Goal: Transaction & Acquisition: Purchase product/service

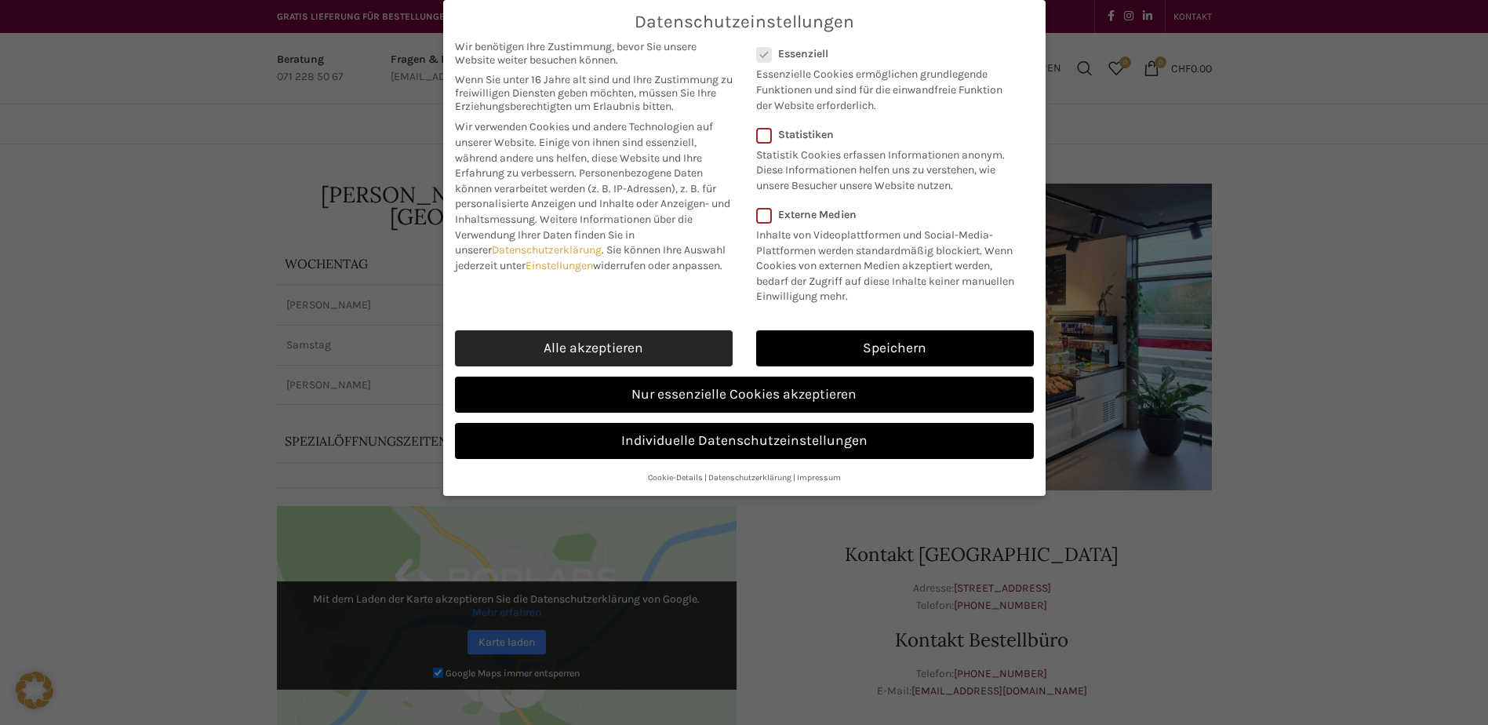
click at [600, 346] on link "Alle akzeptieren" at bounding box center [594, 348] width 278 height 36
checkbox input "true"
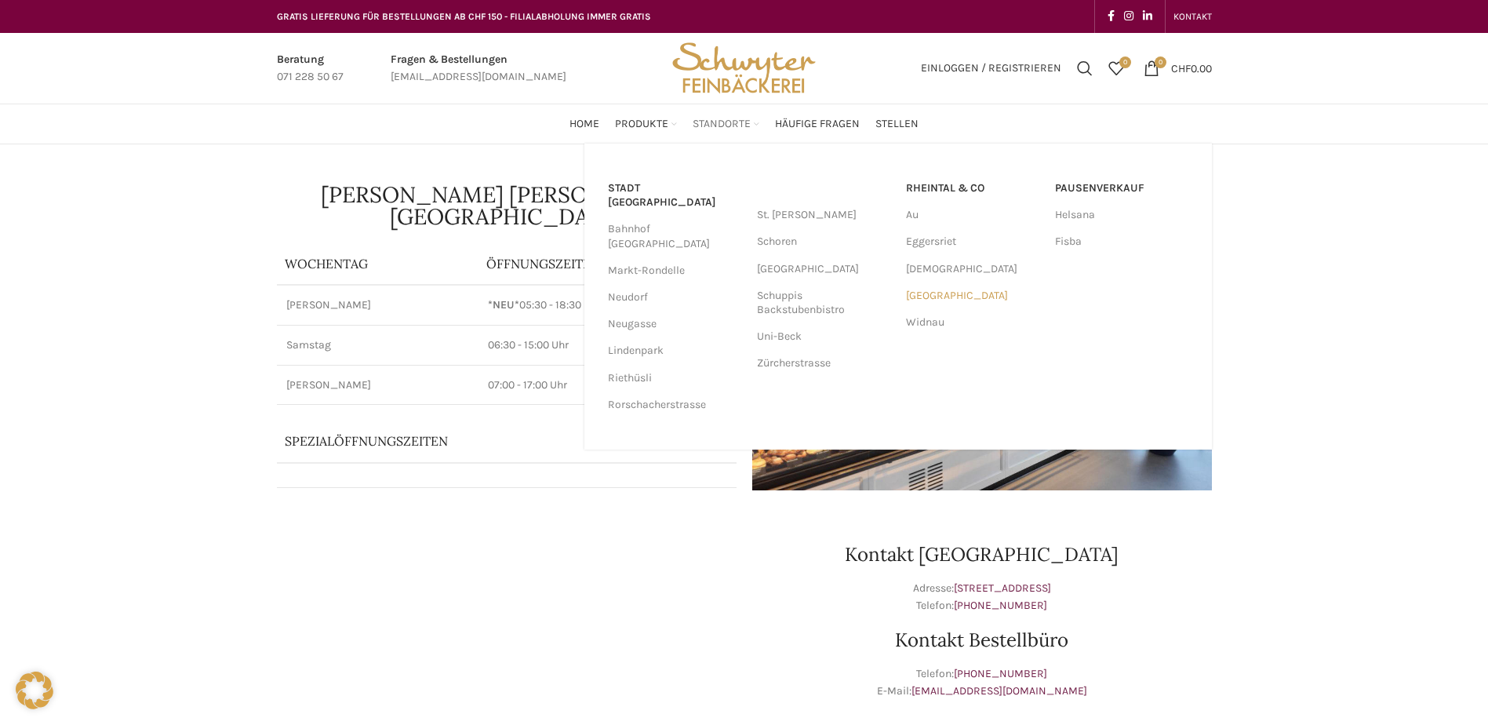
click at [945, 299] on link "[GEOGRAPHIC_DATA]" at bounding box center [972, 295] width 133 height 27
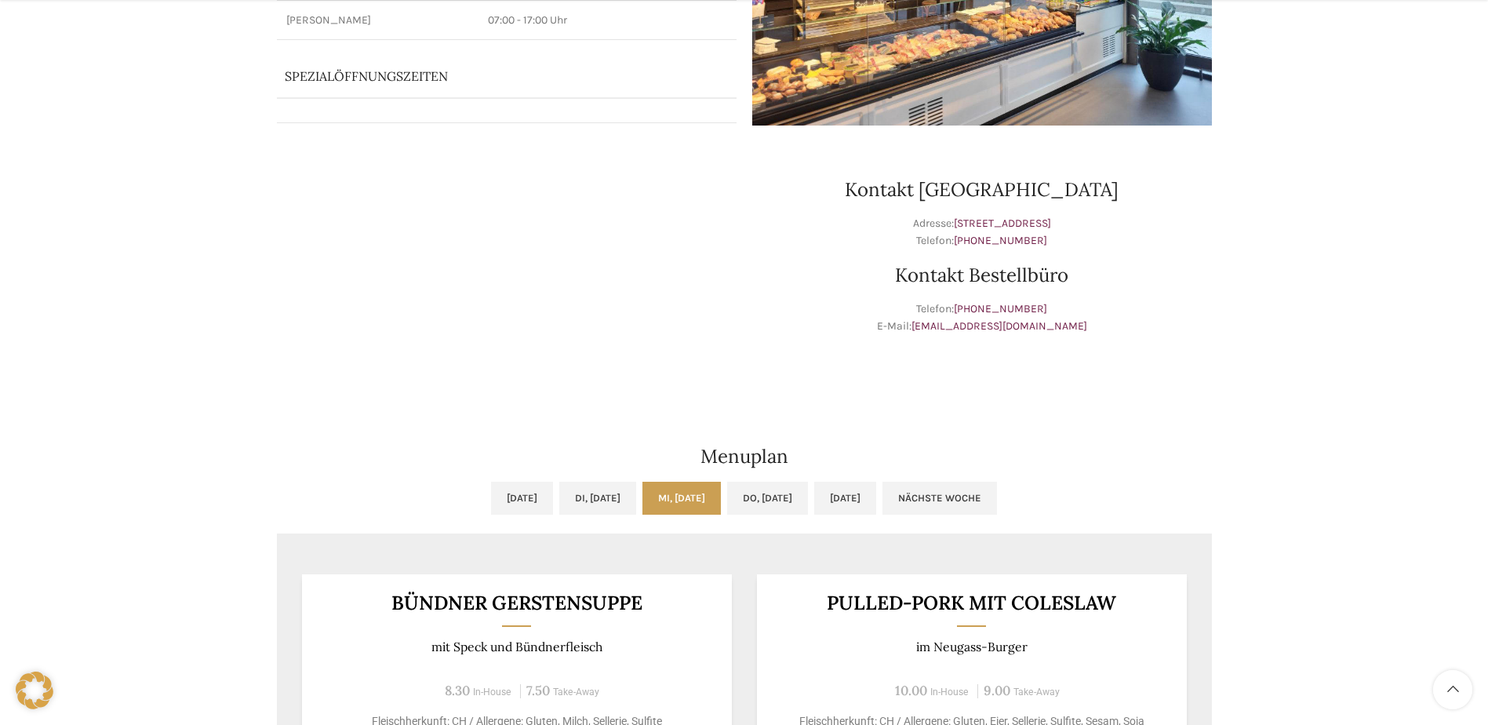
scroll to position [392, 0]
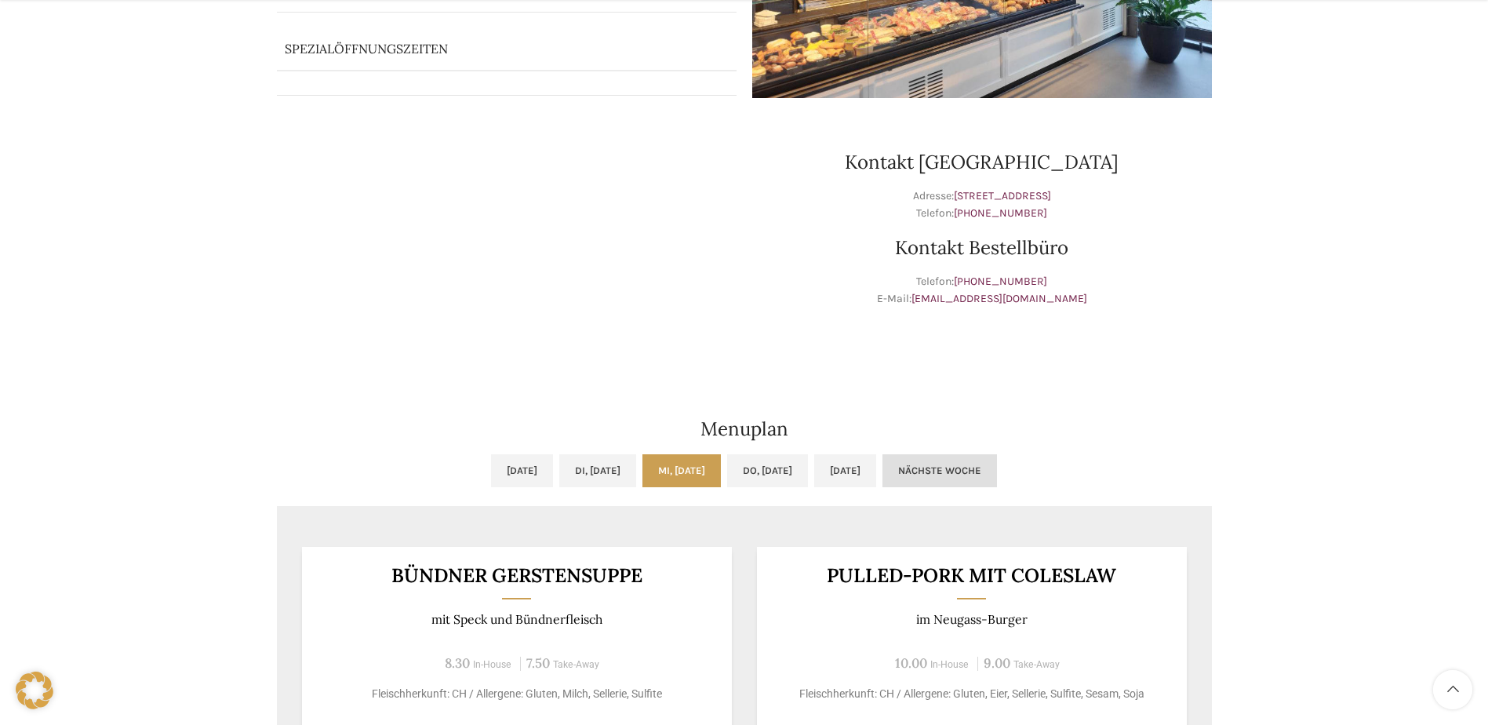
click at [996, 471] on link "Nächste Woche" at bounding box center [940, 470] width 115 height 33
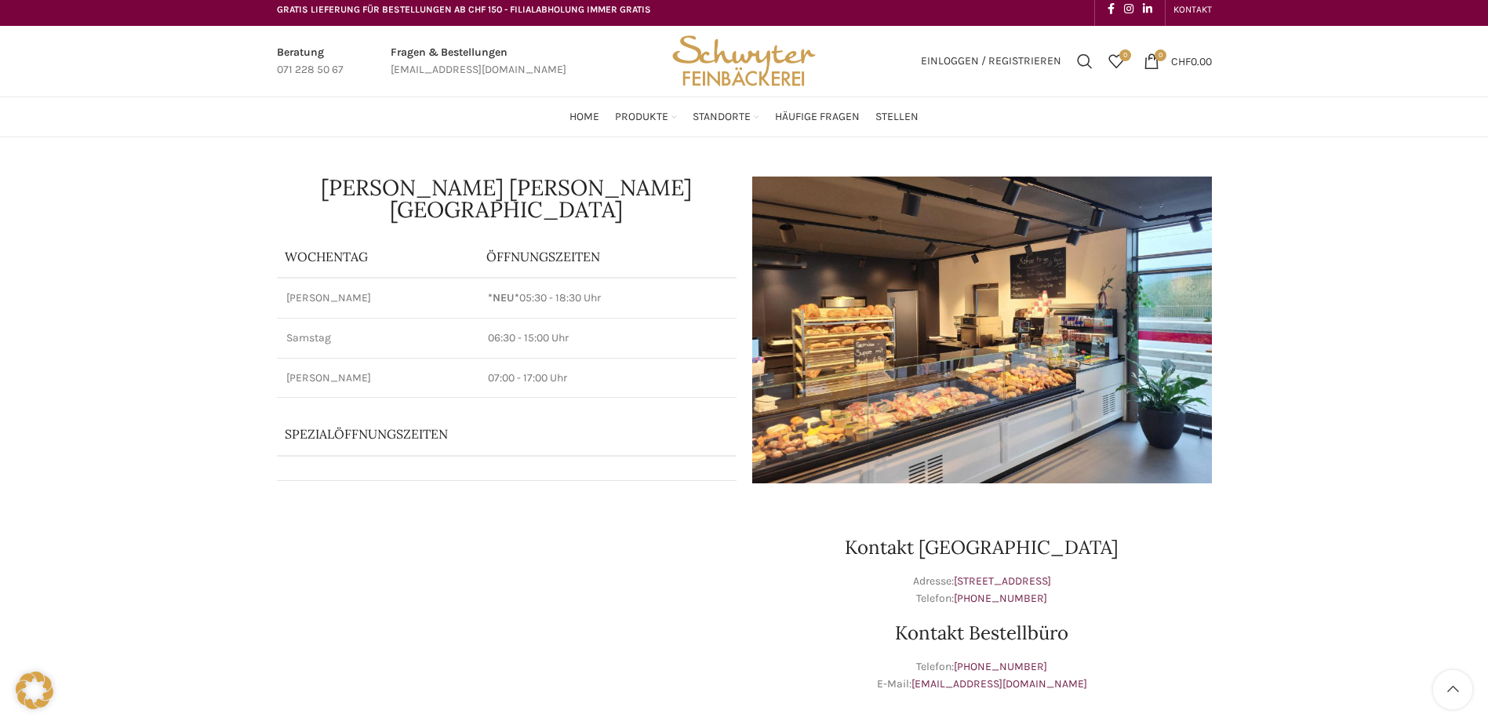
scroll to position [0, 0]
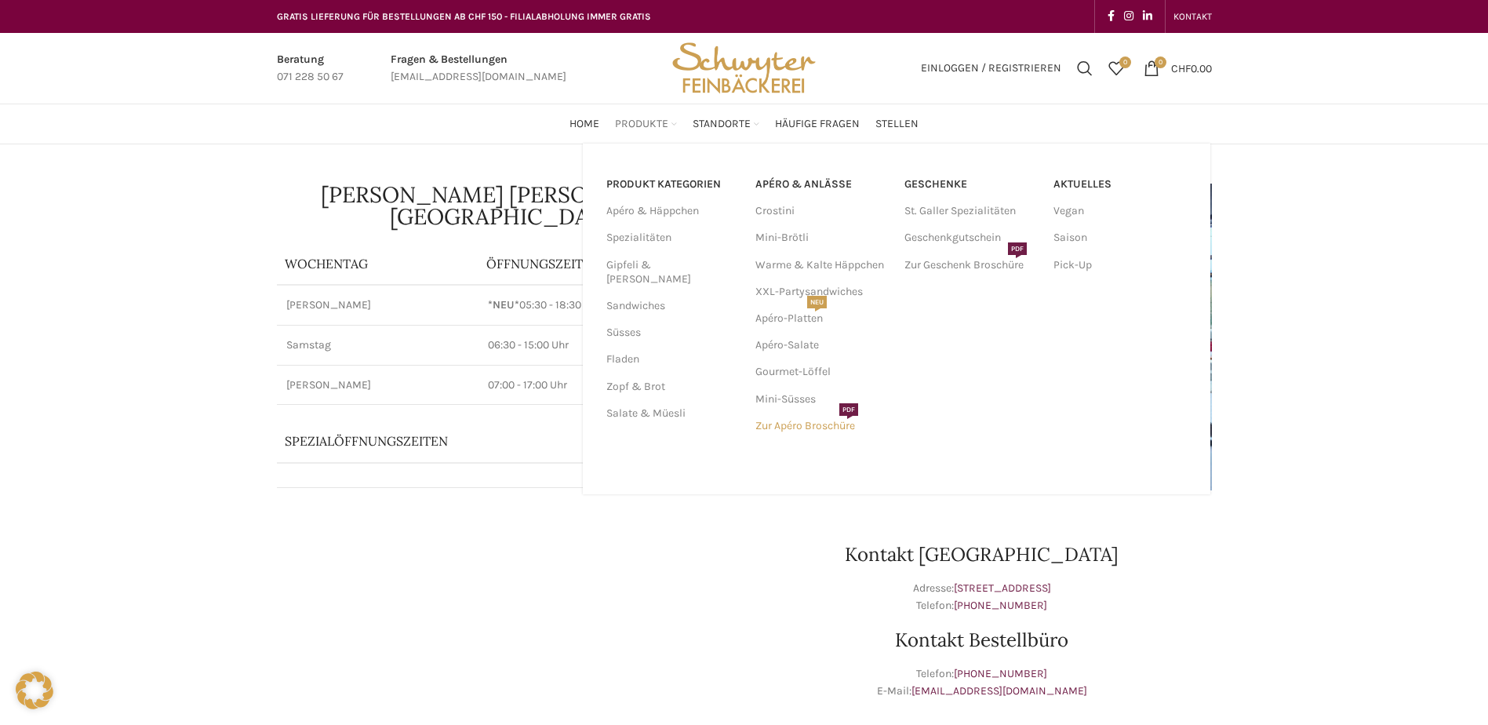
click at [817, 421] on link "Zur Apéro Broschüre PDF" at bounding box center [822, 426] width 133 height 27
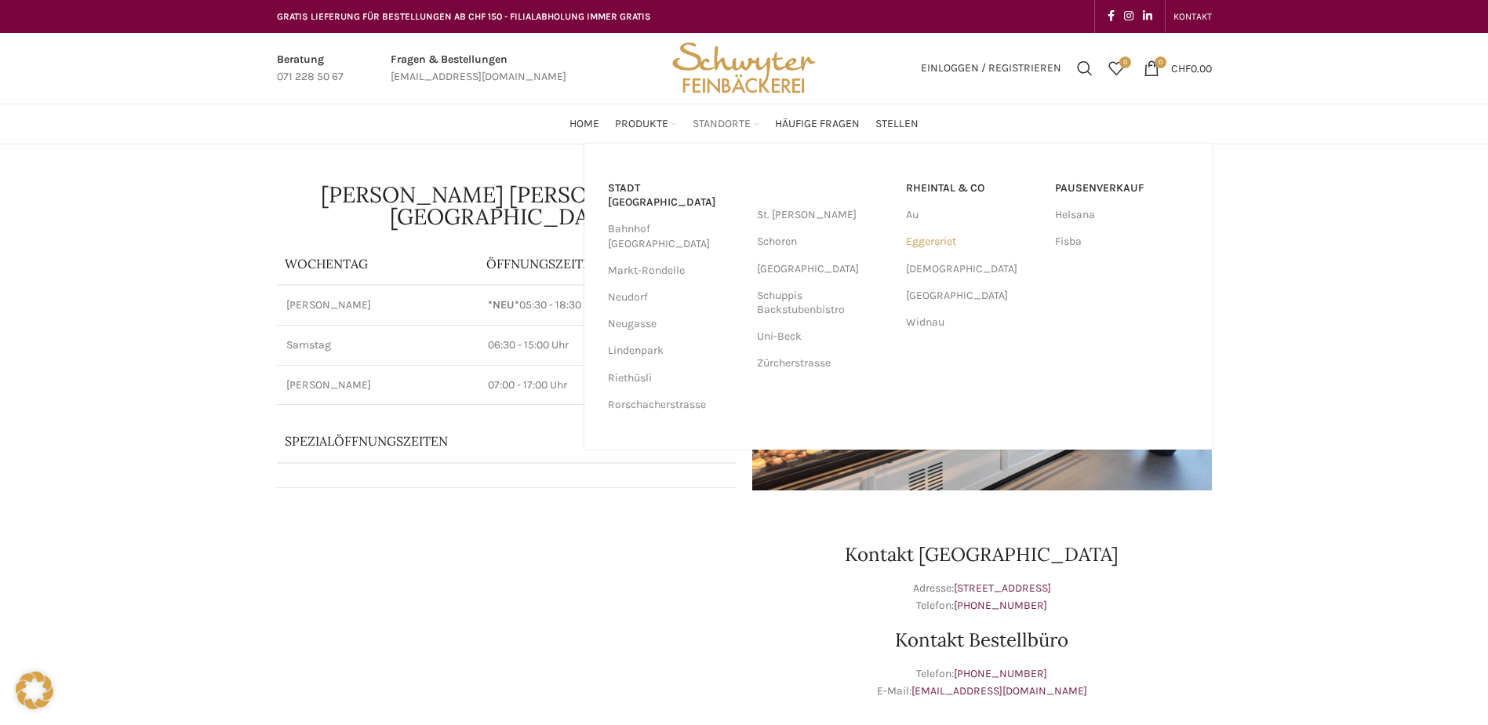
click at [924, 241] on link "Eggersriet" at bounding box center [972, 241] width 133 height 27
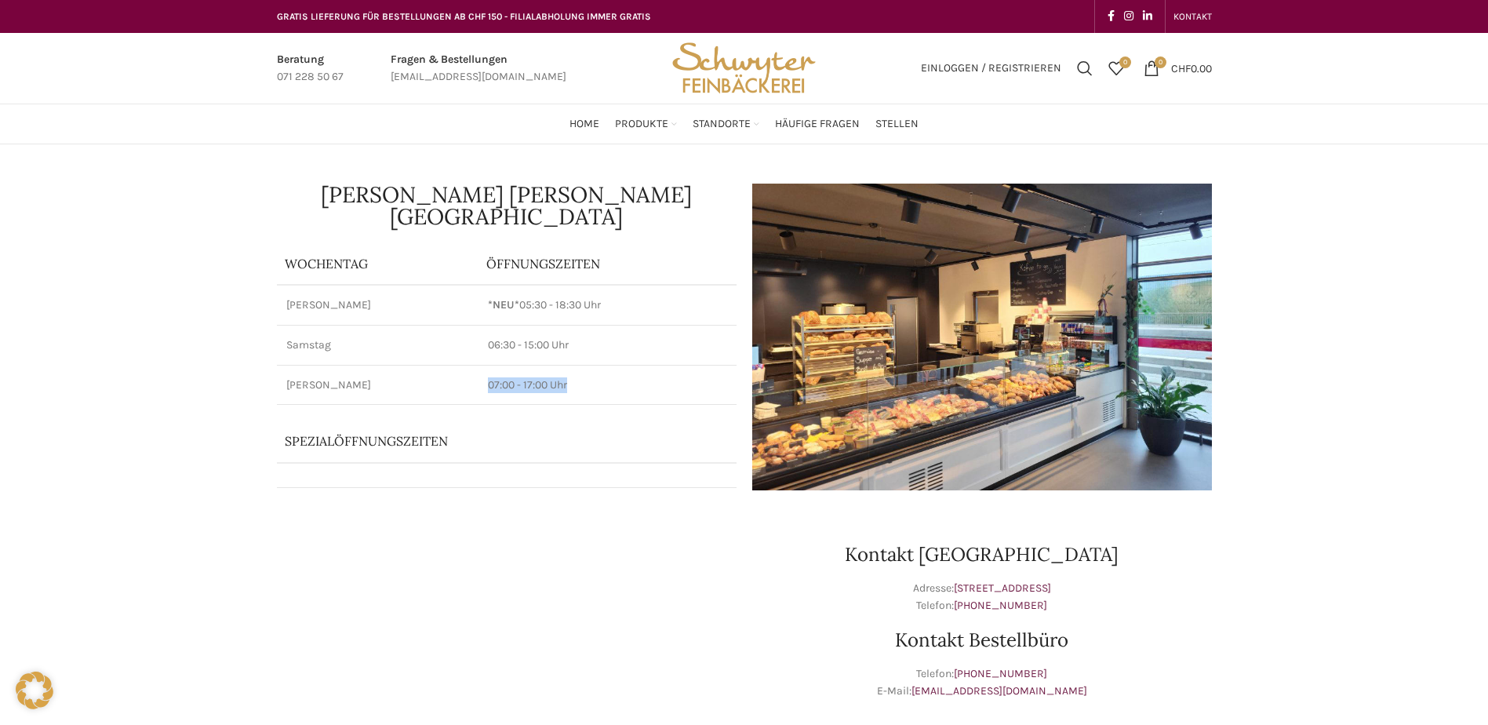
drag, startPoint x: 483, startPoint y: 363, endPoint x: 580, endPoint y: 359, distance: 96.6
click at [580, 377] on p "07:00 - 17:00 Uhr" at bounding box center [607, 385] width 239 height 16
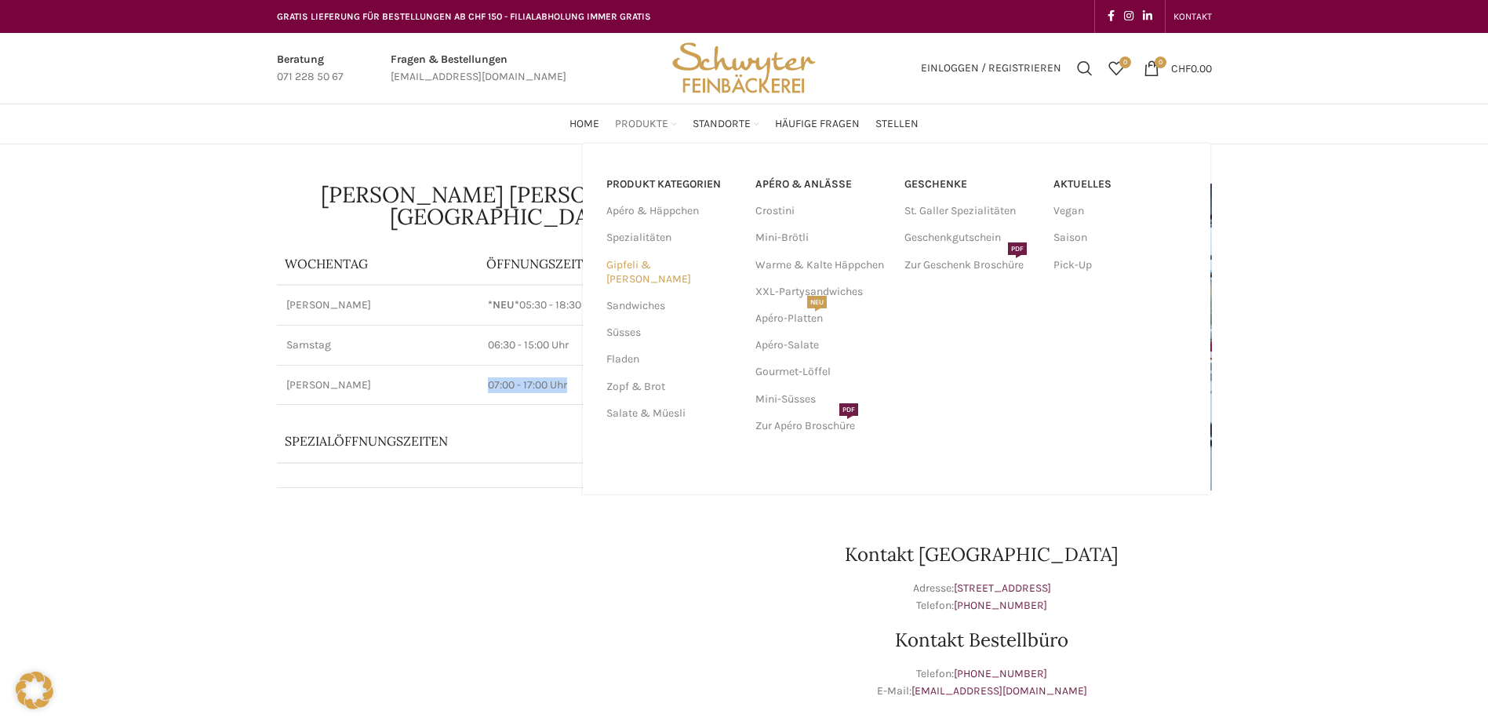
click at [666, 268] on link "Gipfeli & [PERSON_NAME]" at bounding box center [672, 272] width 130 height 41
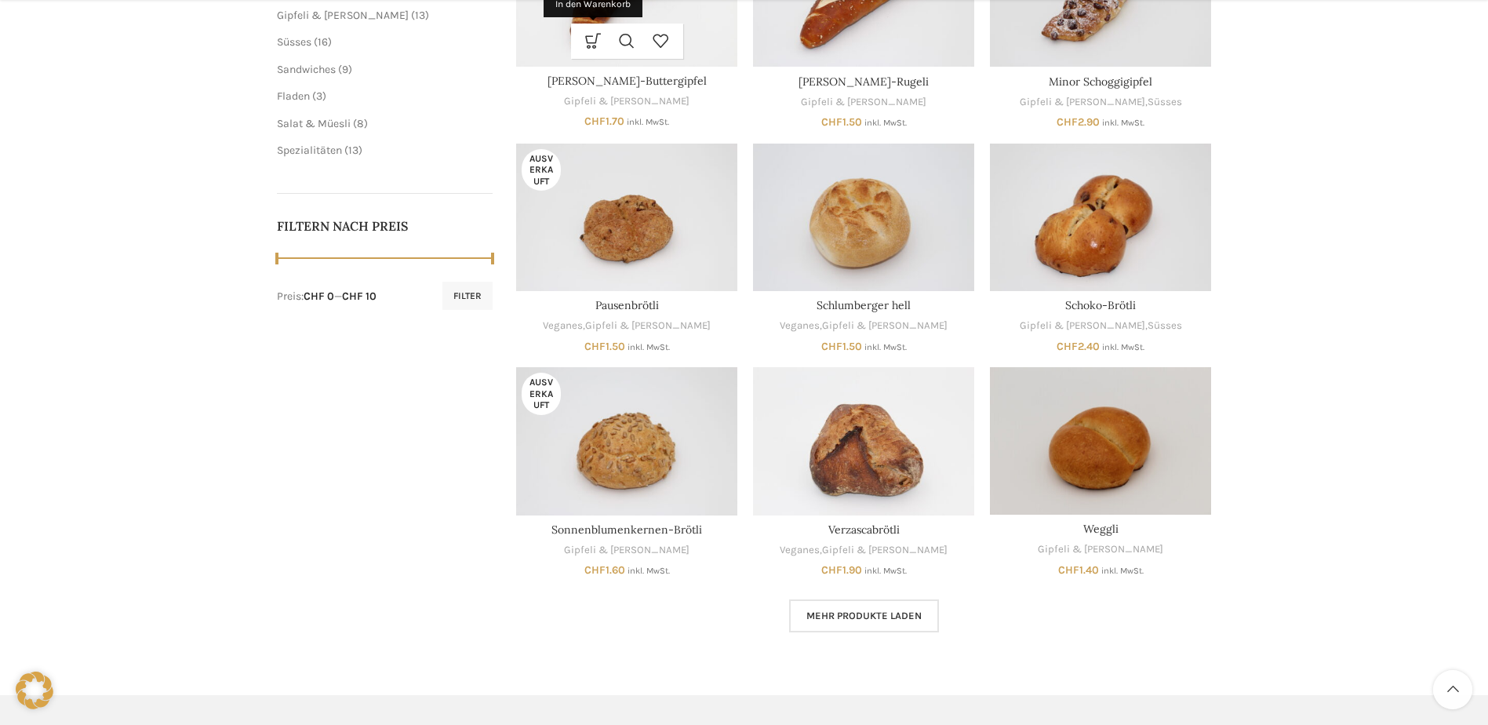
scroll to position [628, 0]
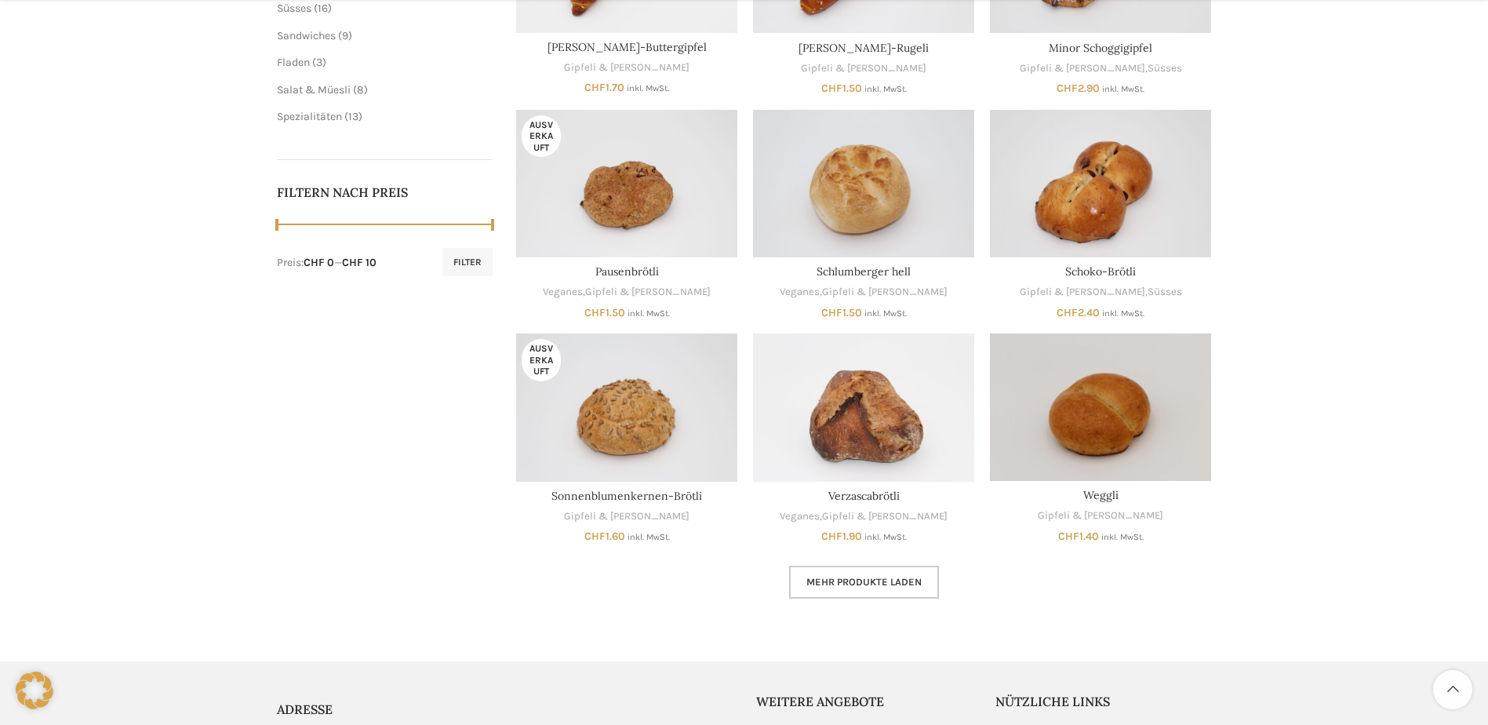
click at [869, 584] on span "Mehr Produkte laden" at bounding box center [864, 582] width 115 height 13
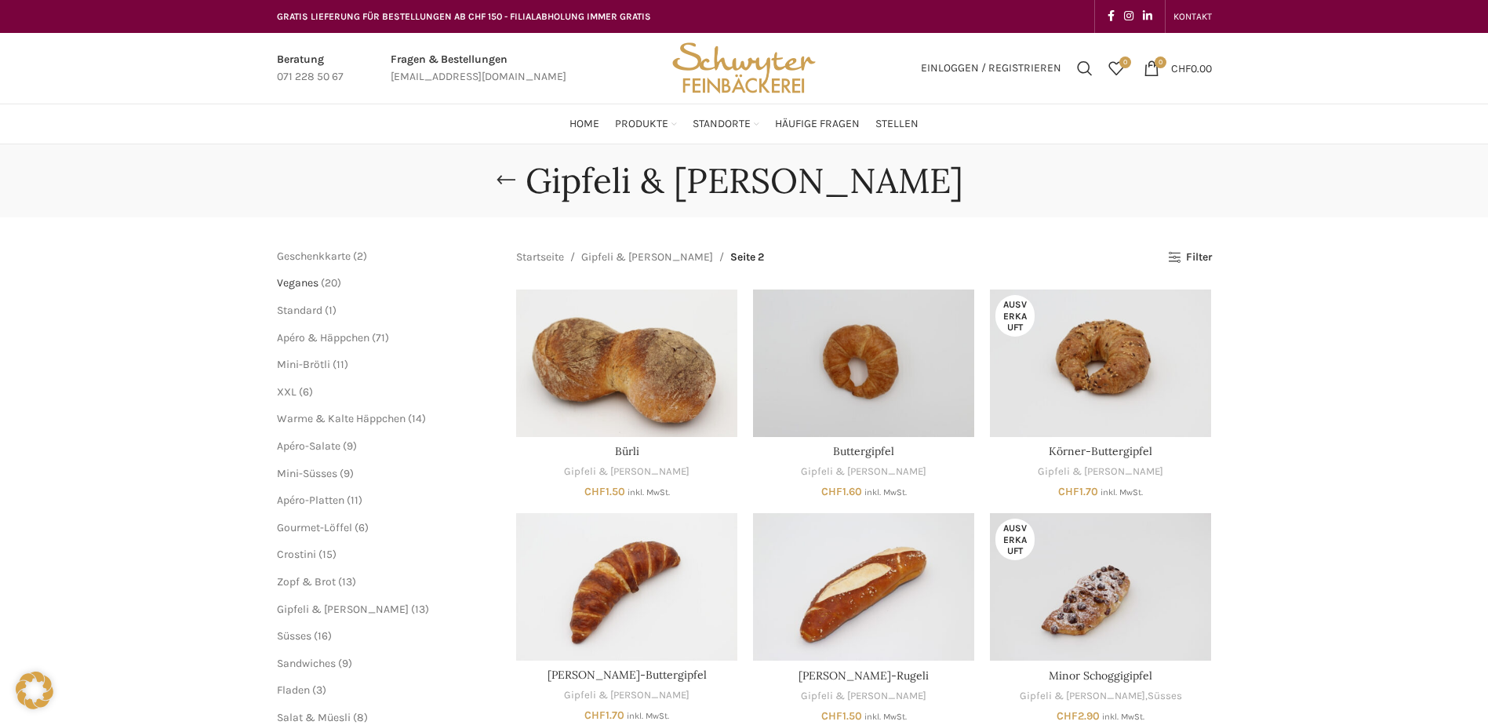
click at [317, 282] on span "Veganes" at bounding box center [298, 282] width 42 height 13
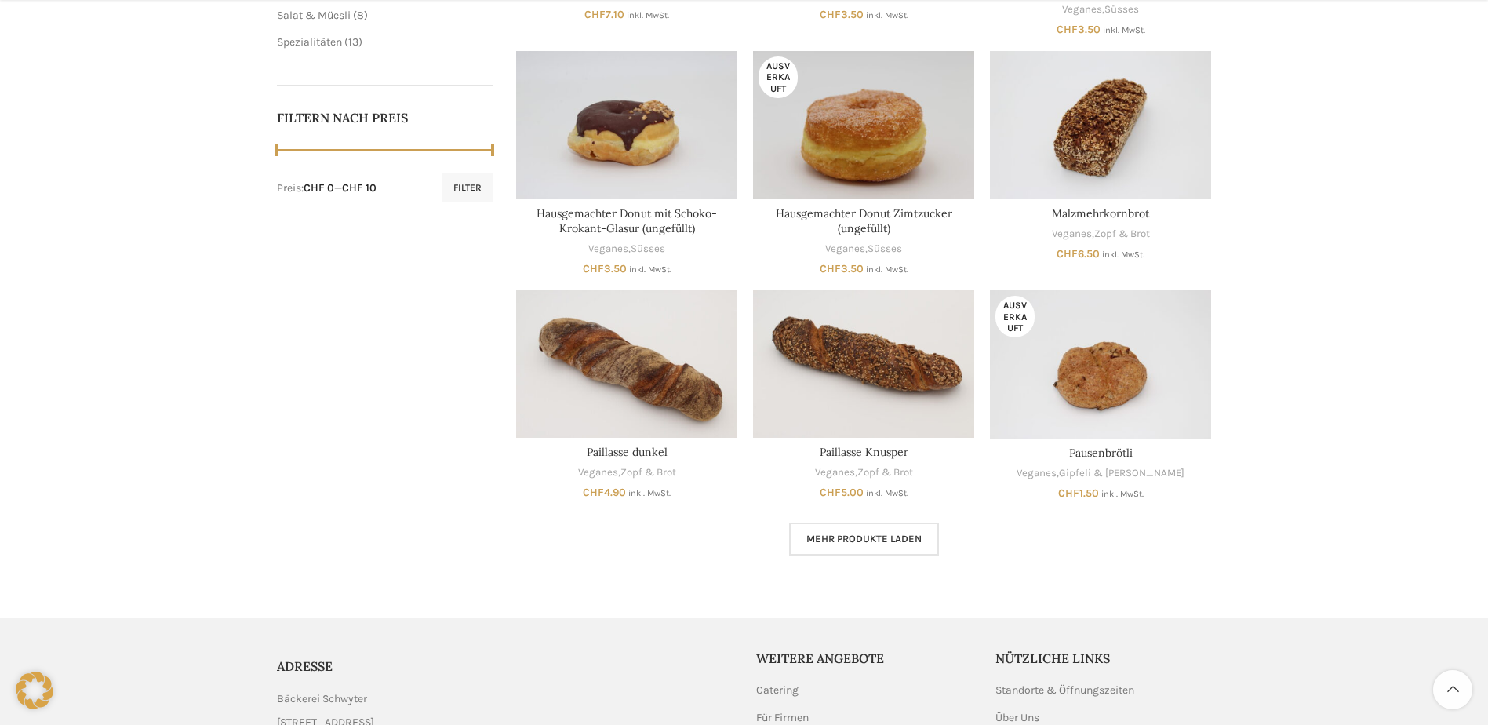
scroll to position [706, 0]
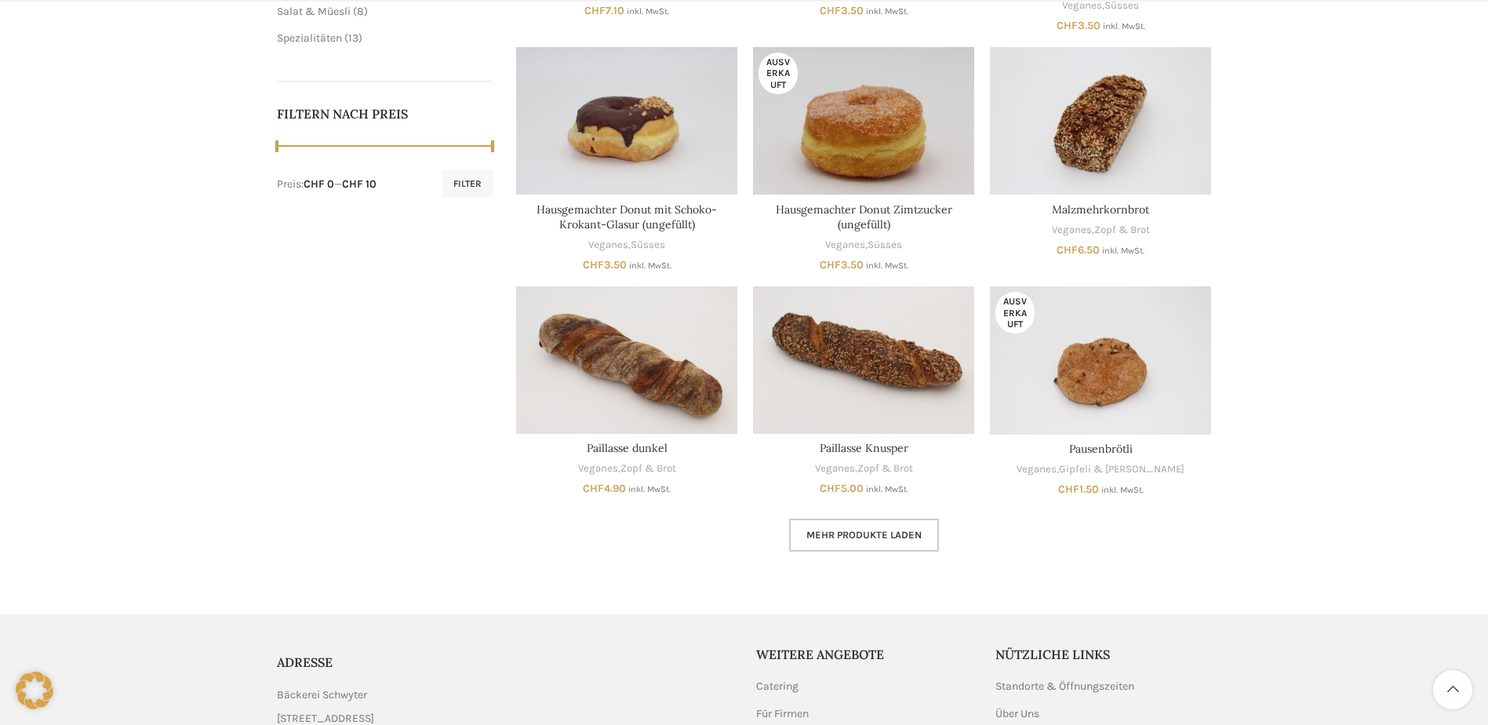
click at [865, 528] on link "Mehr Produkte laden" at bounding box center [864, 535] width 150 height 33
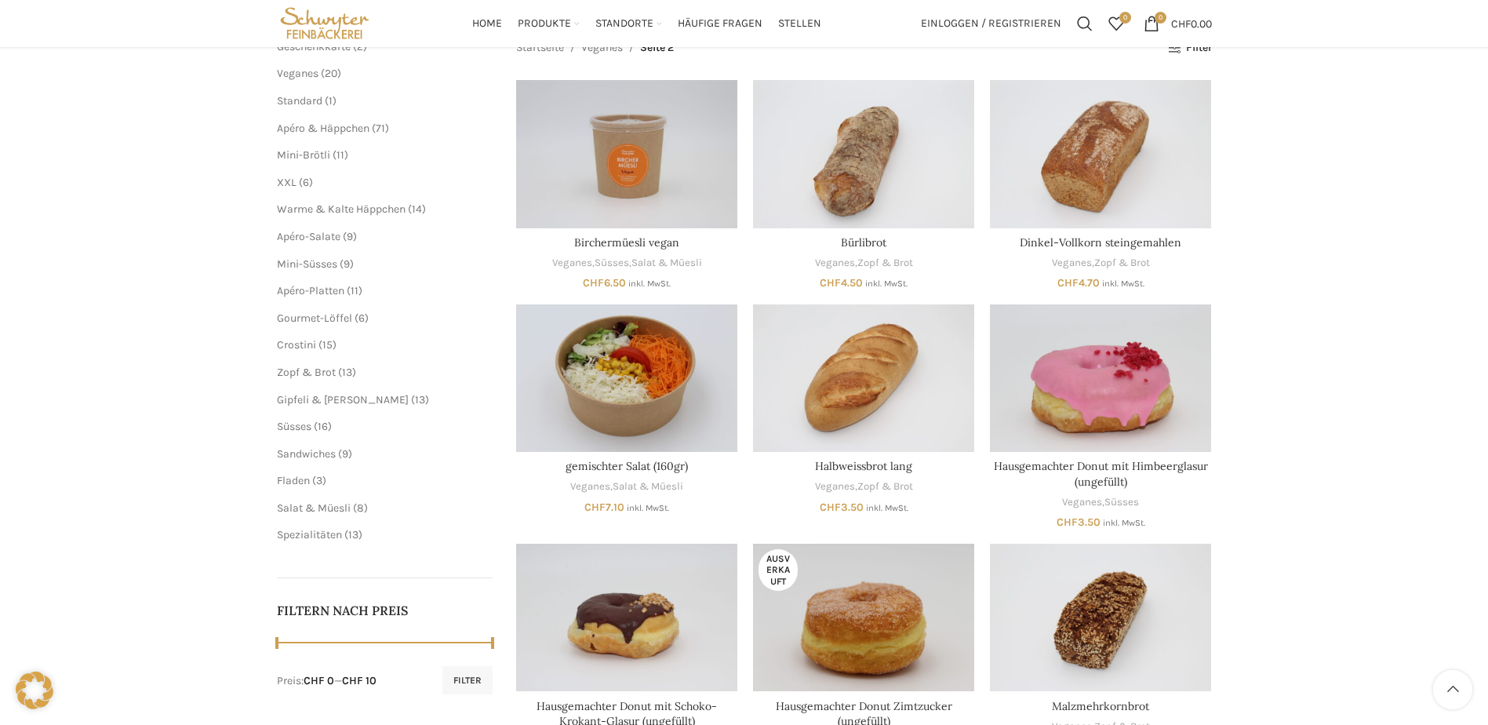
scroll to position [157, 0]
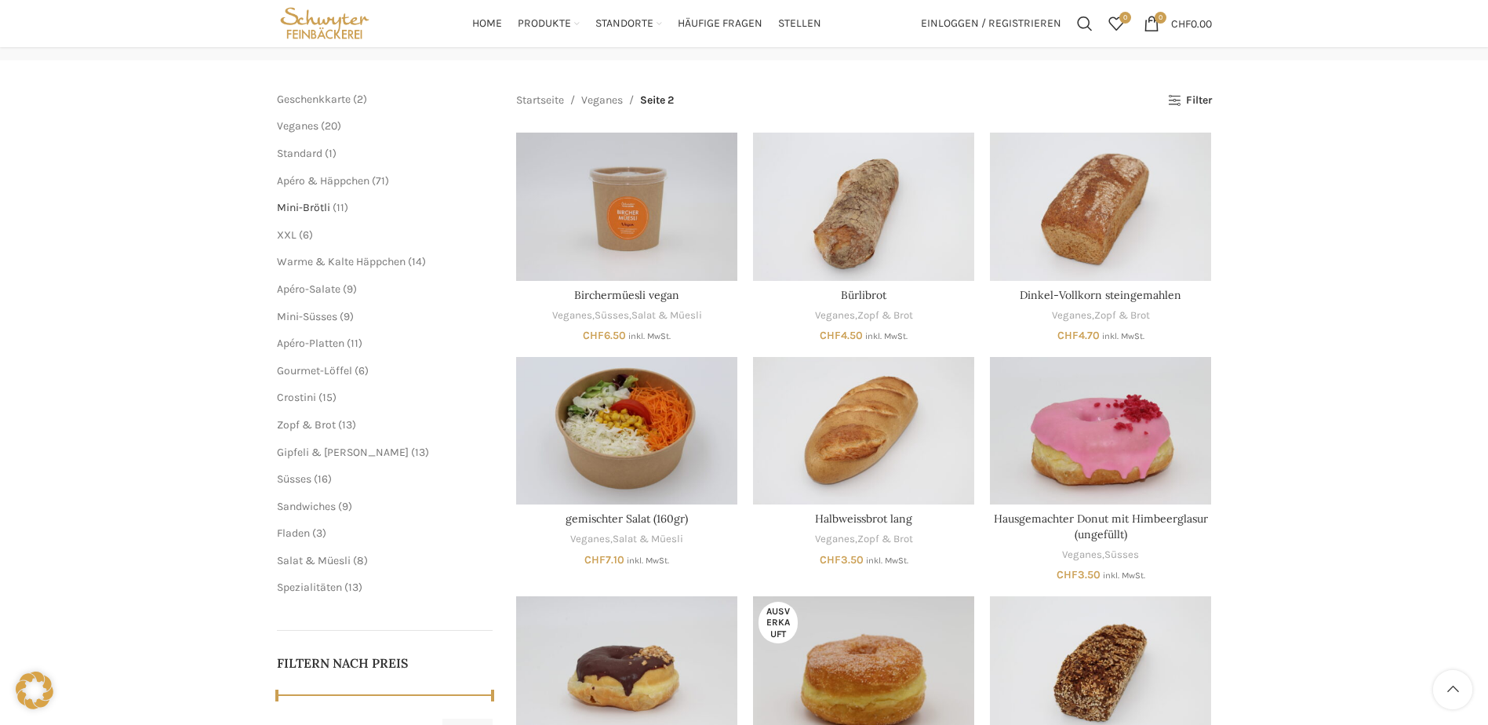
click at [326, 205] on span "Mini-Brötli" at bounding box center [303, 207] width 53 height 13
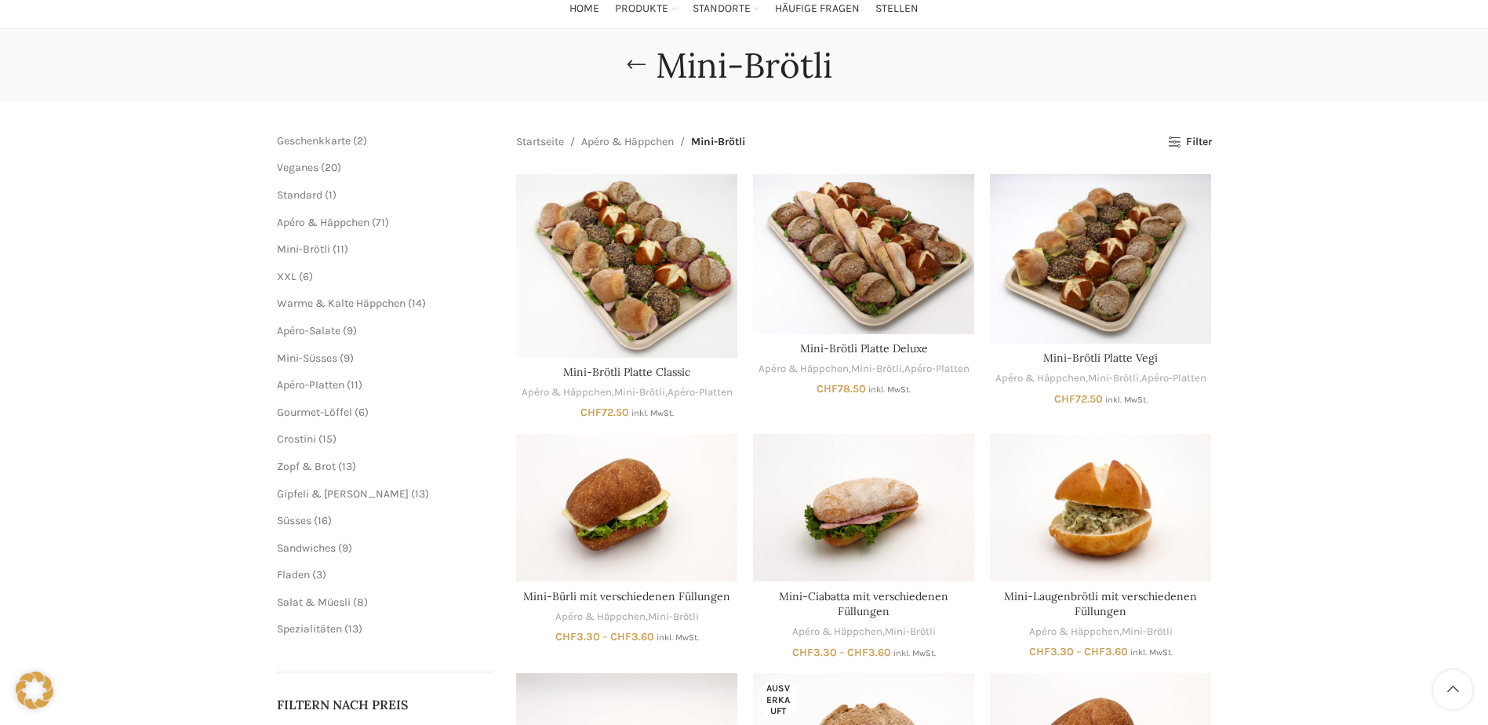
scroll to position [157, 0]
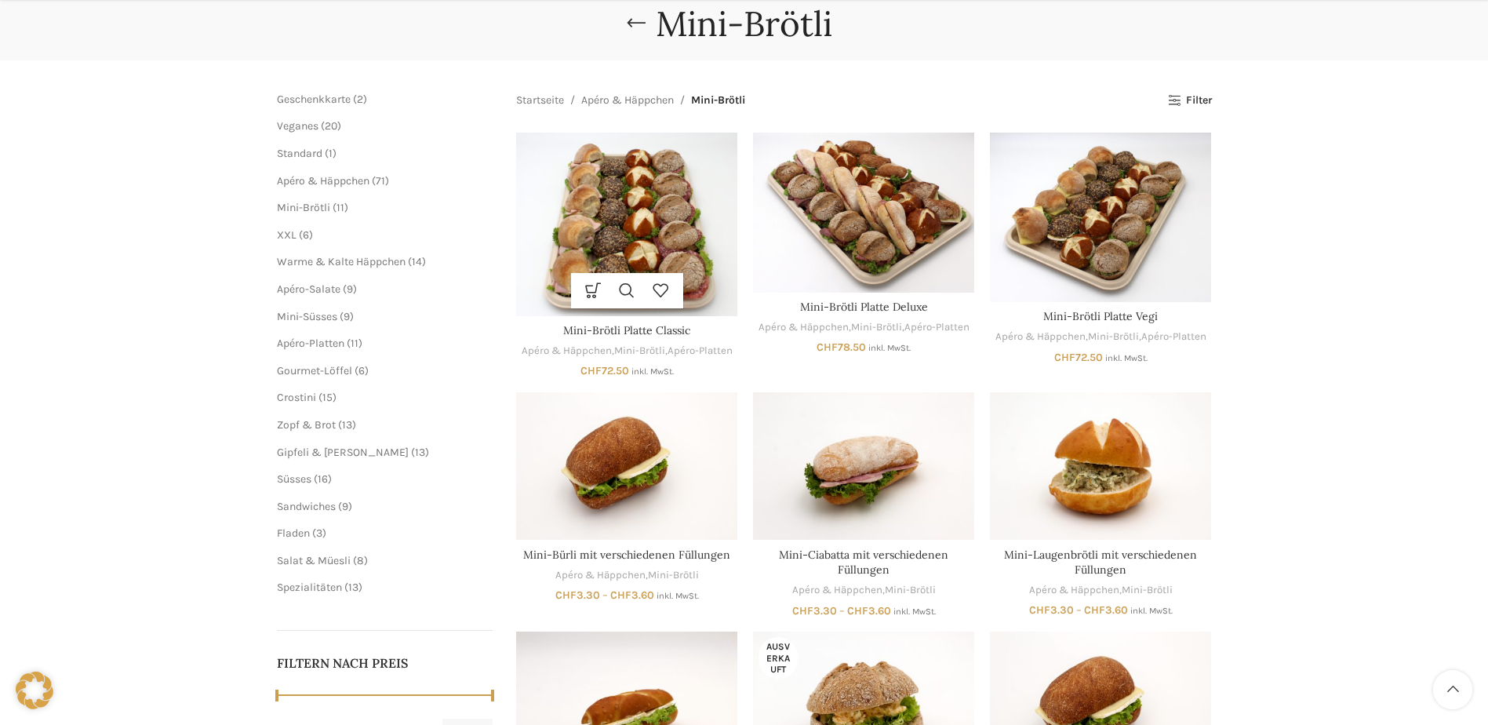
click at [607, 219] on img "Mini-Brötli Platte Classic" at bounding box center [626, 225] width 221 height 184
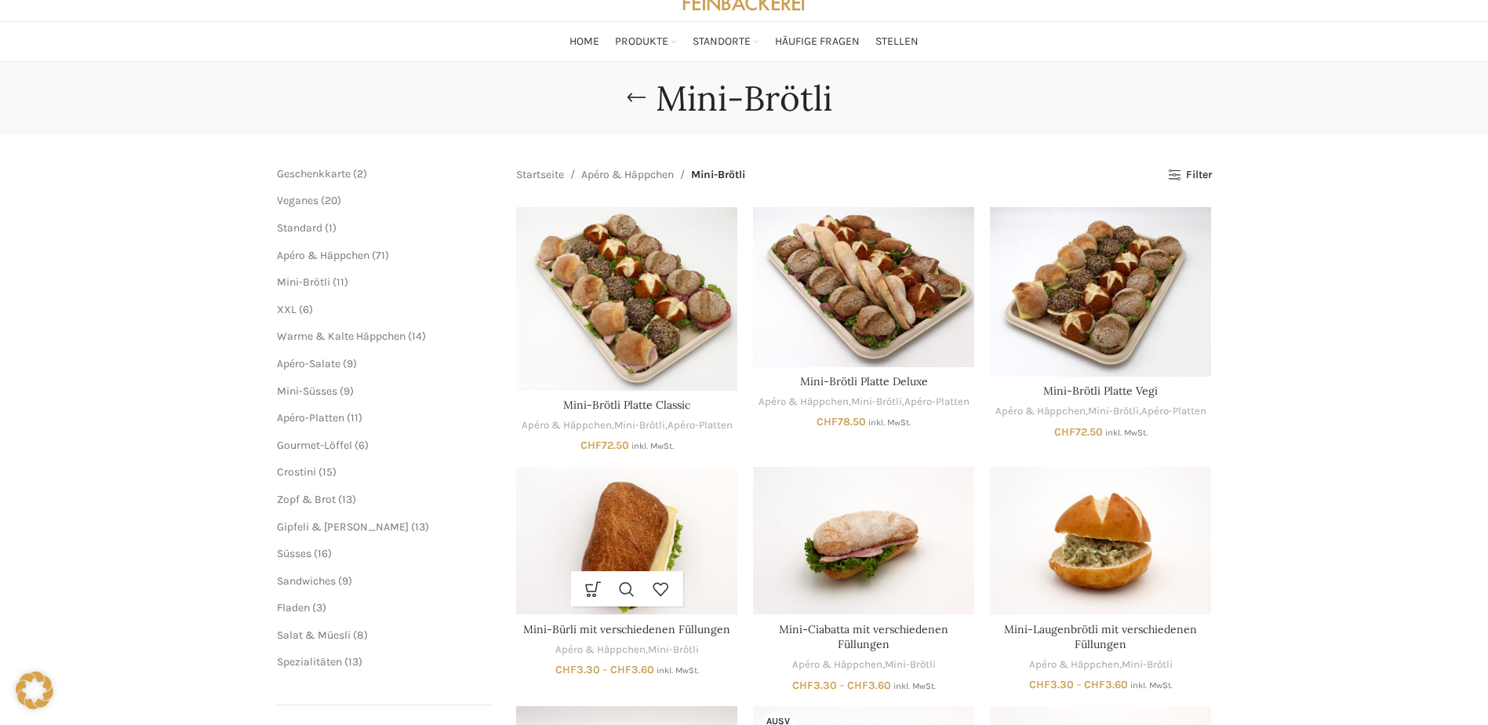
scroll to position [0, 0]
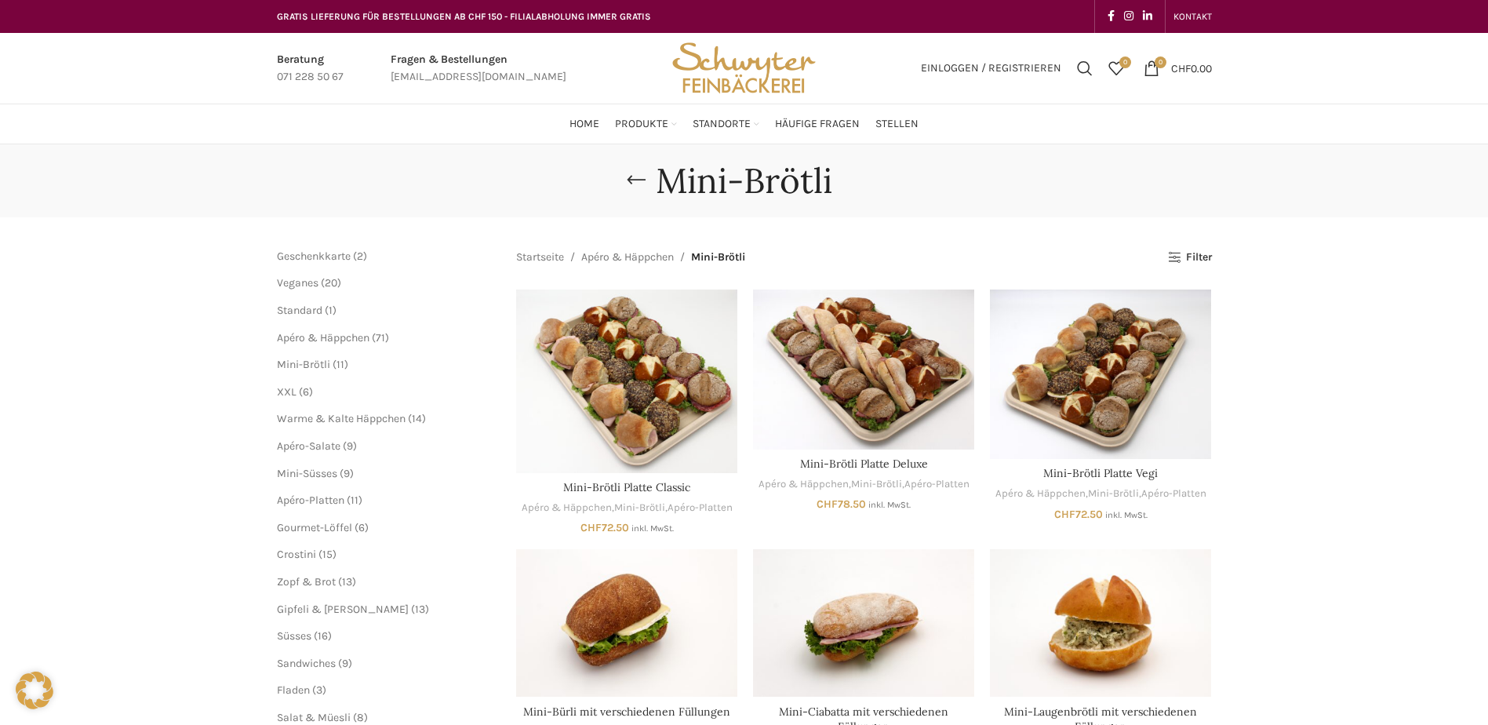
click at [300, 390] on span "6 6 Produkte" at bounding box center [305, 391] width 16 height 13
click at [282, 390] on span "XXL" at bounding box center [287, 391] width 20 height 13
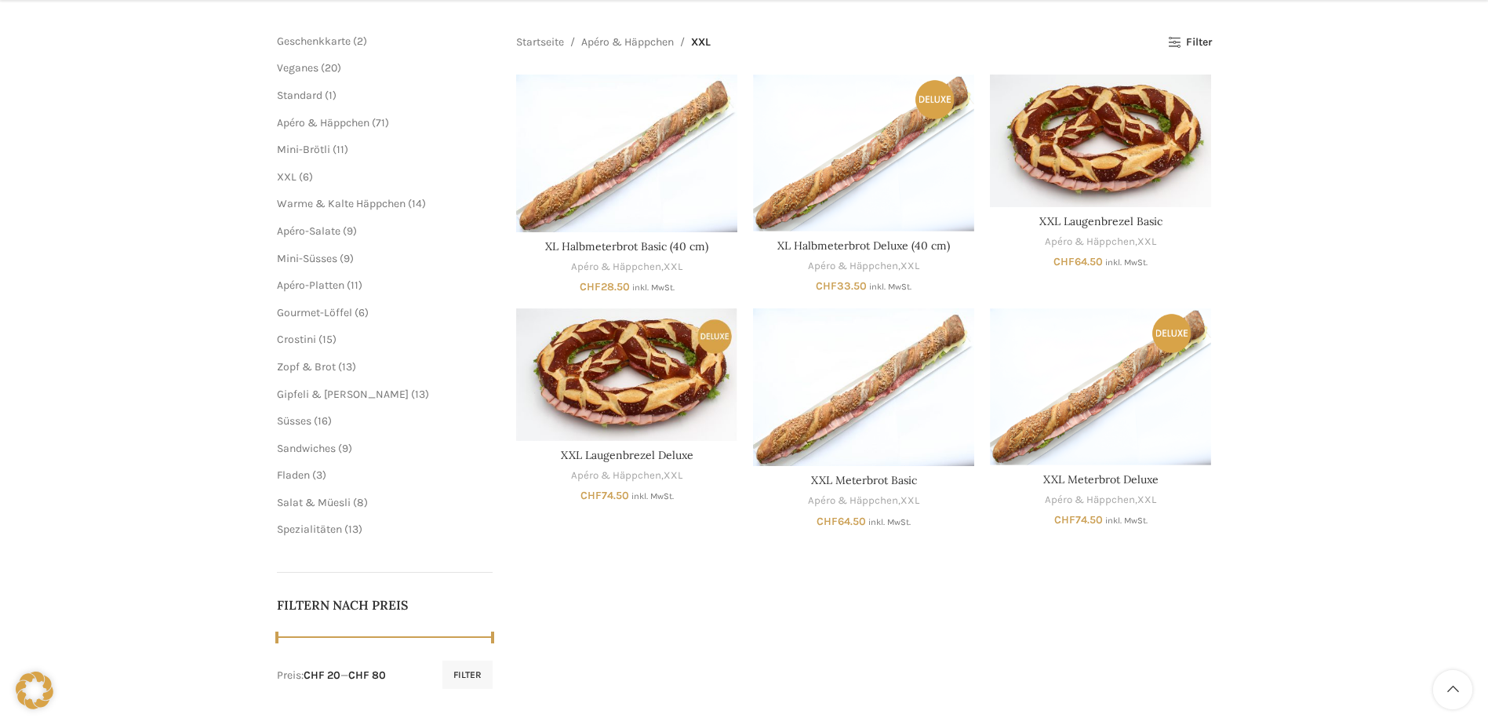
scroll to position [235, 0]
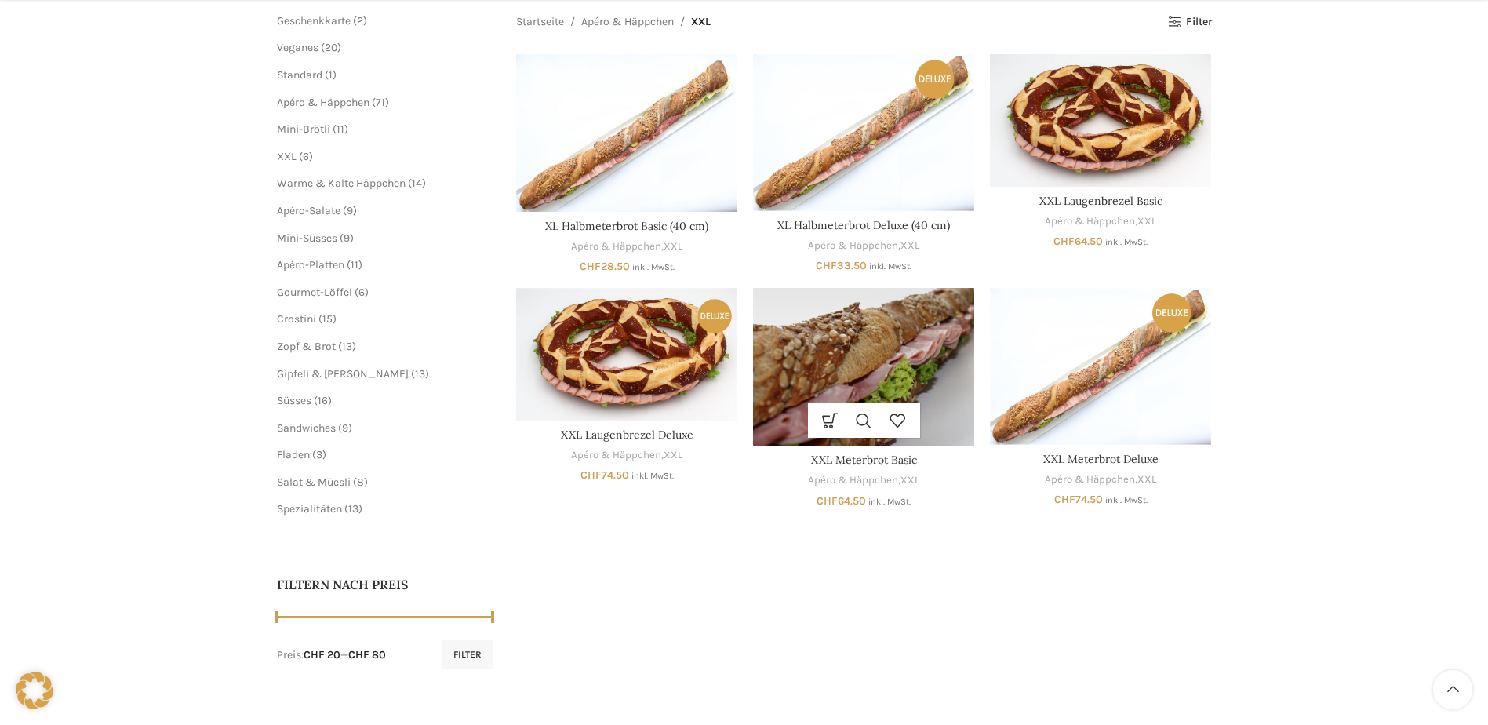
click at [854, 368] on img "XXL Meterbrot Basic" at bounding box center [863, 367] width 221 height 158
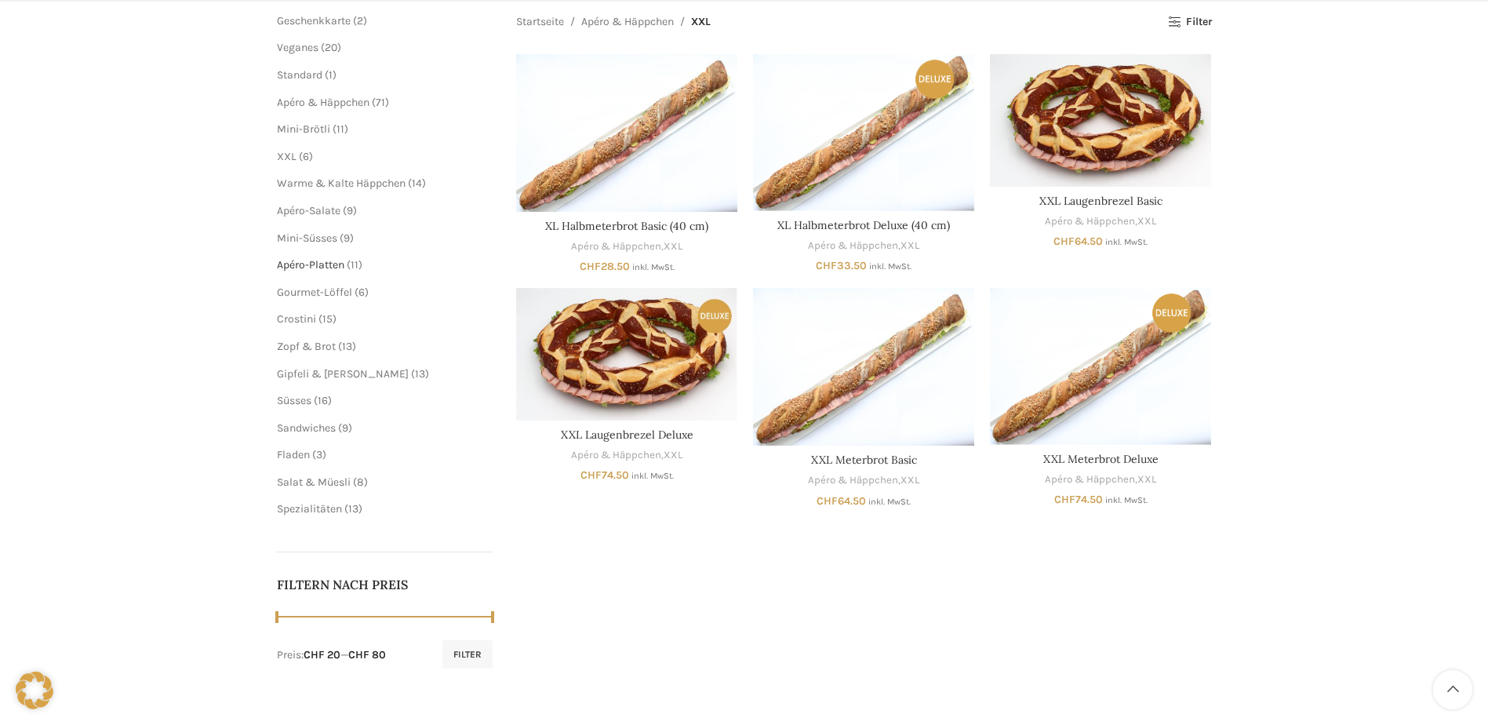
click at [325, 260] on span "Apéro-Platten" at bounding box center [310, 264] width 67 height 13
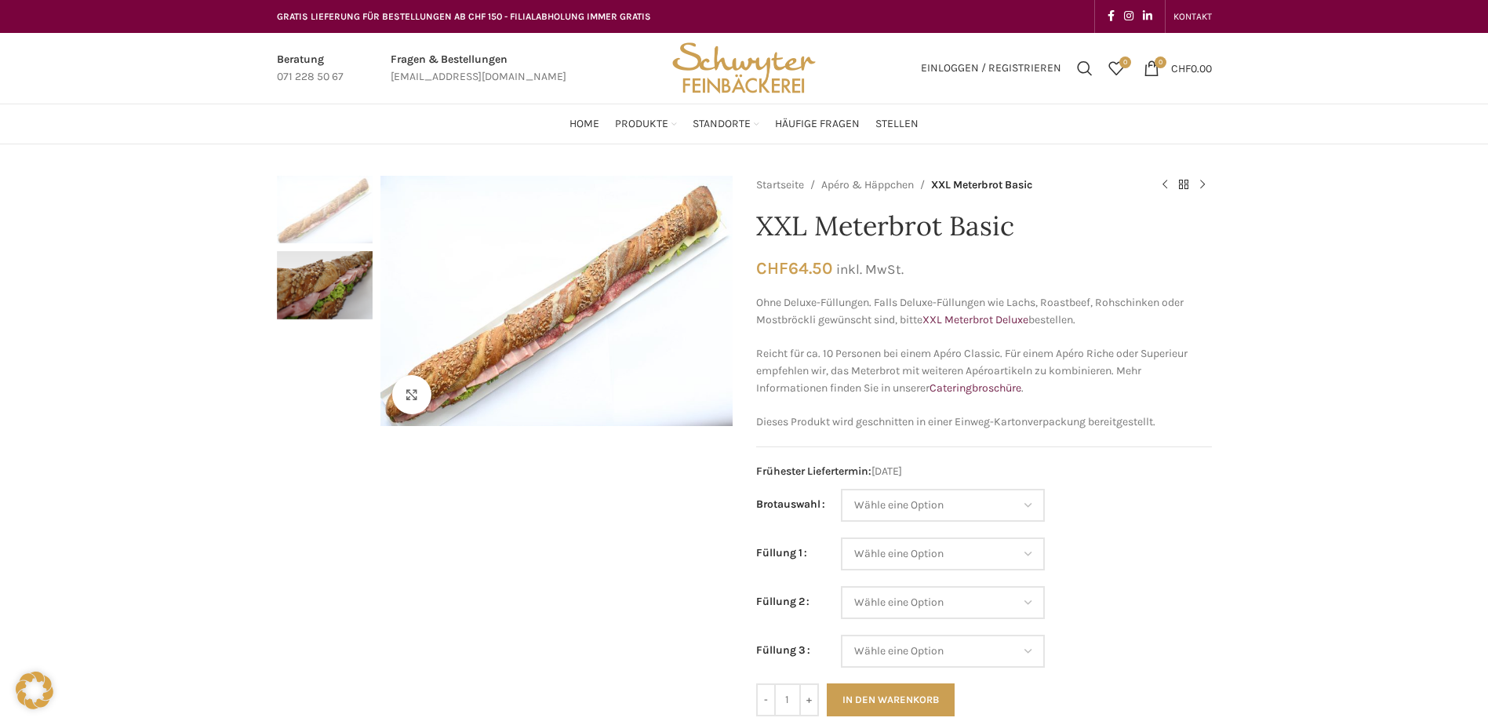
scroll to position [78, 0]
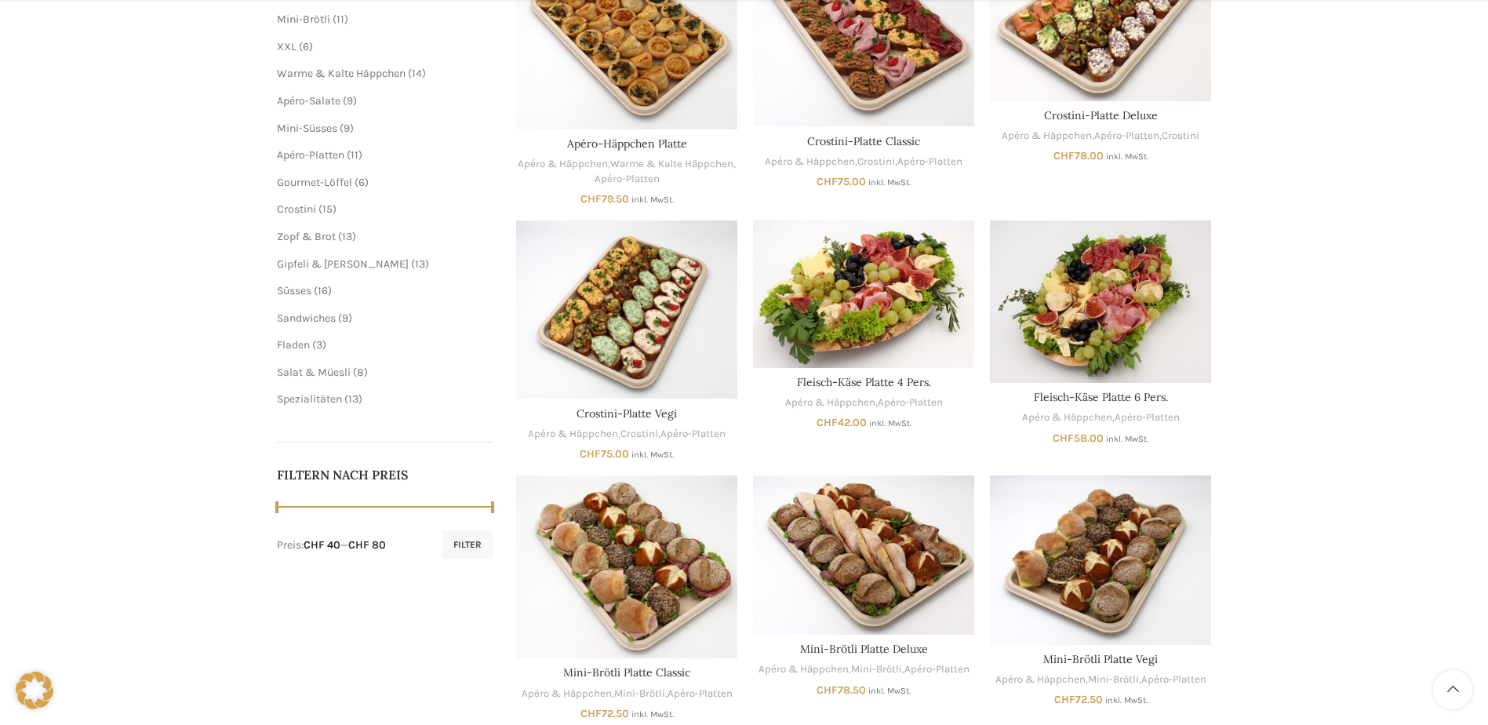
scroll to position [392, 0]
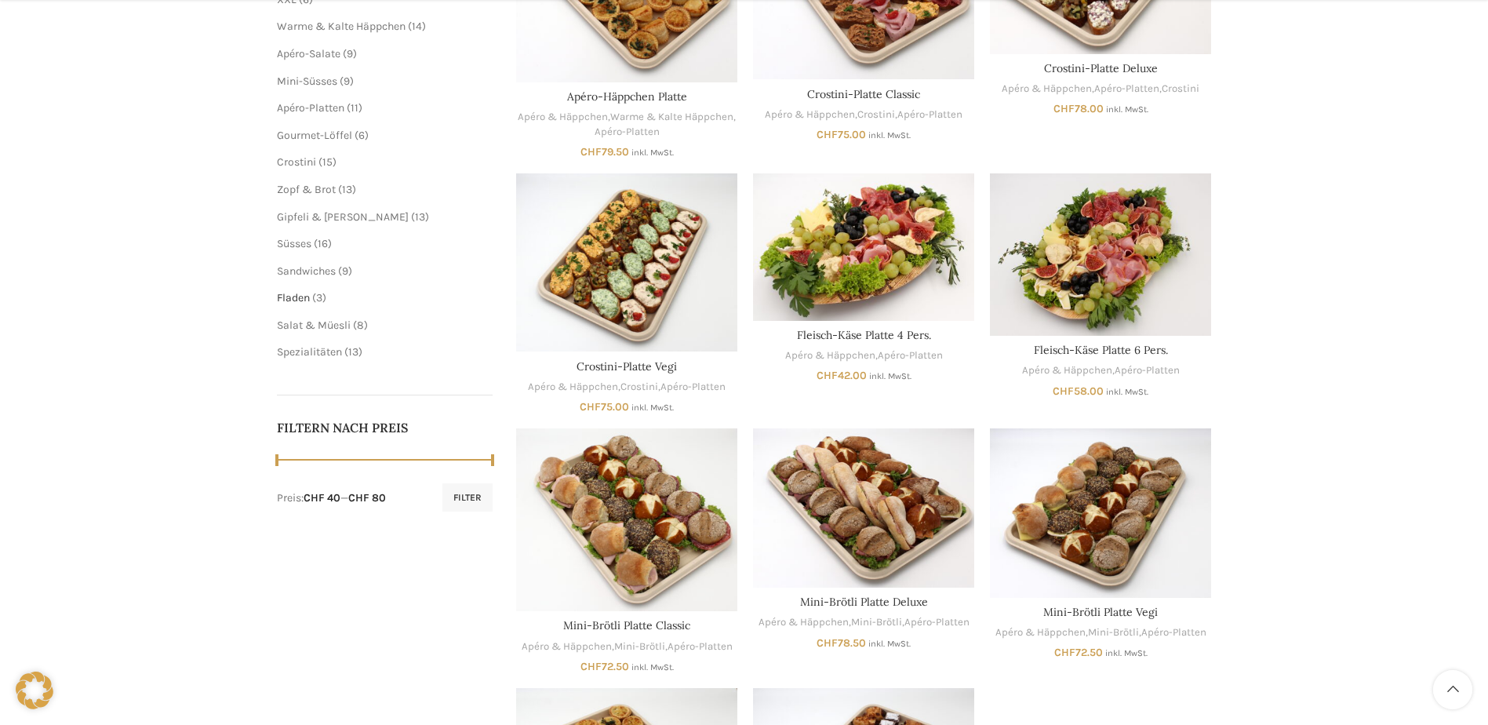
click at [304, 298] on span "Fladen" at bounding box center [293, 297] width 33 height 13
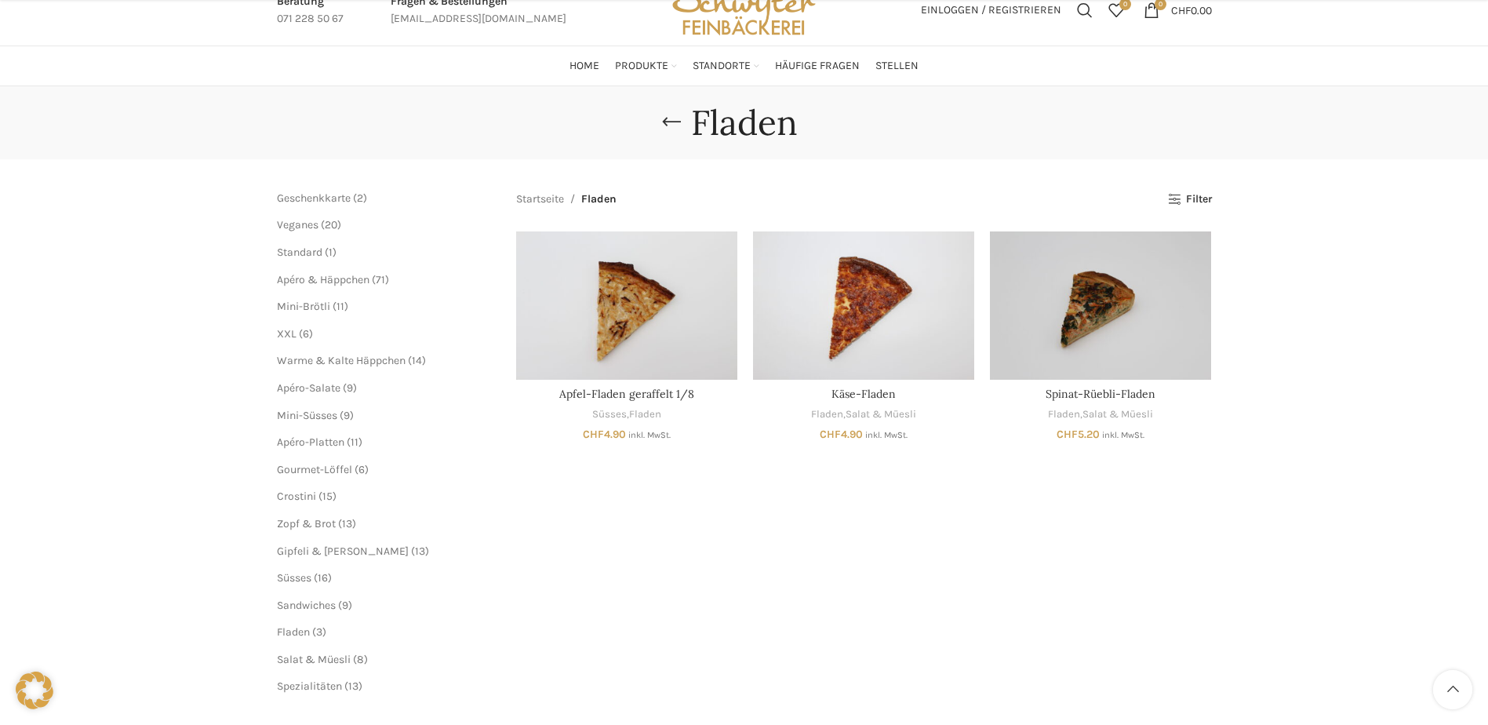
scroll to position [314, 0]
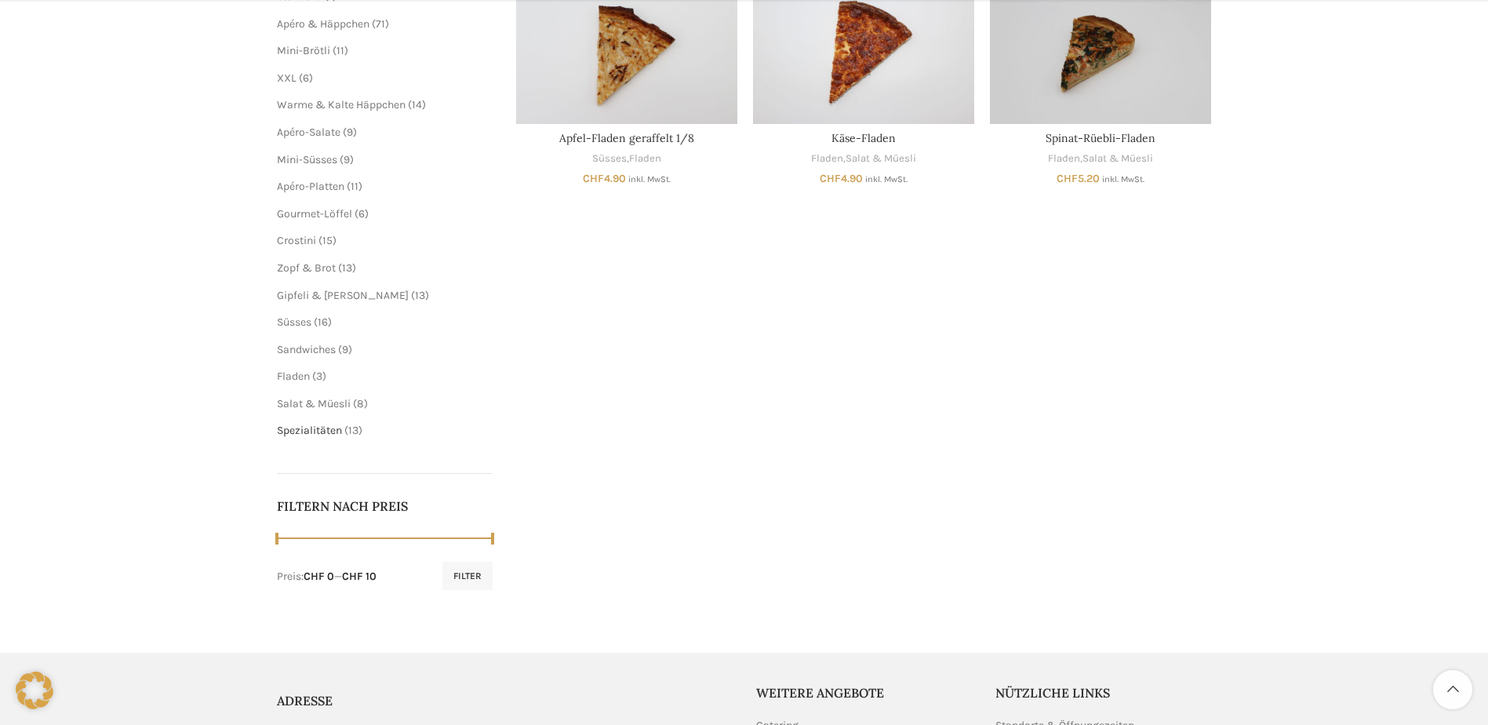
click at [311, 431] on span "Spezialitäten" at bounding box center [309, 430] width 65 height 13
